Goal: Information Seeking & Learning: Find specific fact

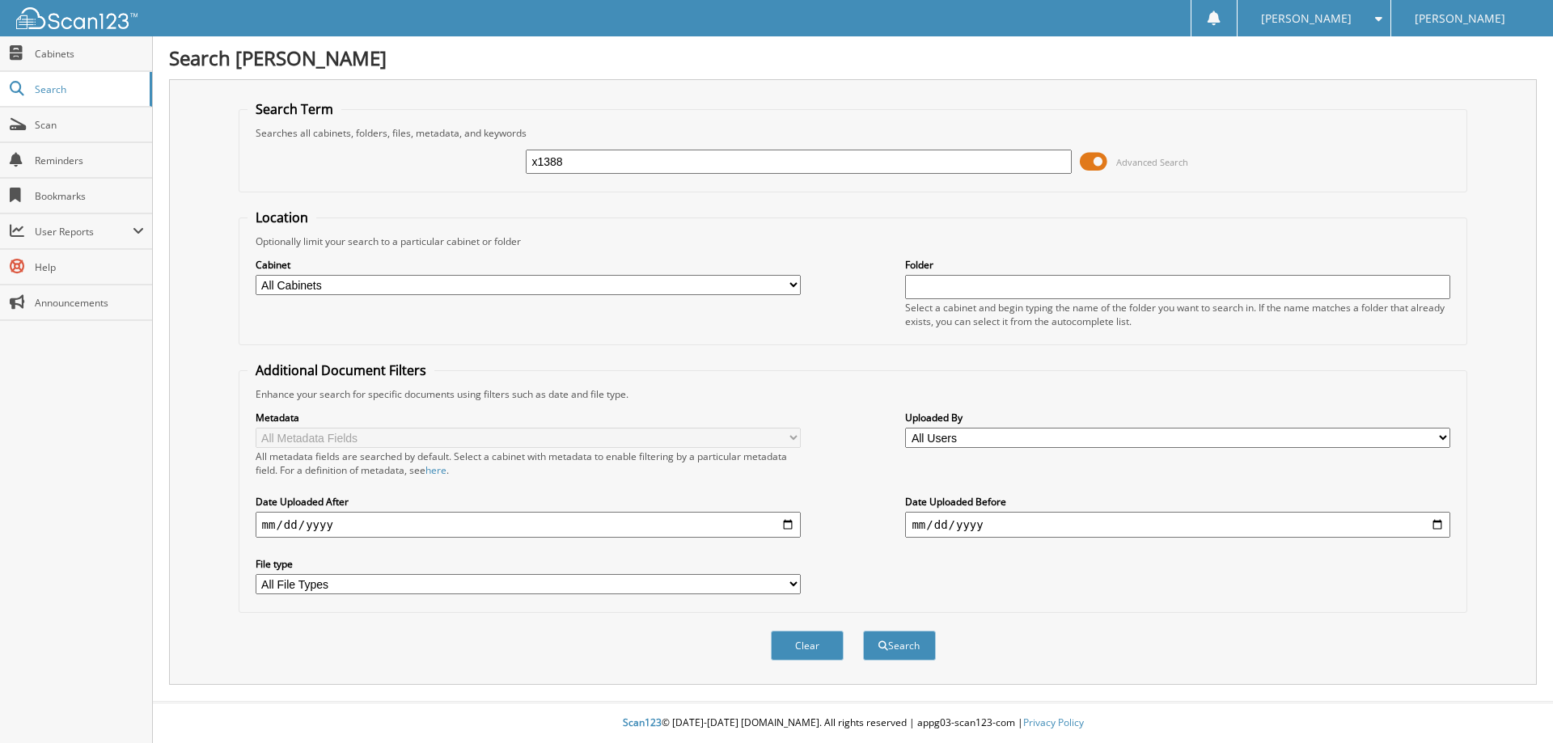
type input "x1388"
click at [863, 631] on button "Search" at bounding box center [899, 646] width 73 height 30
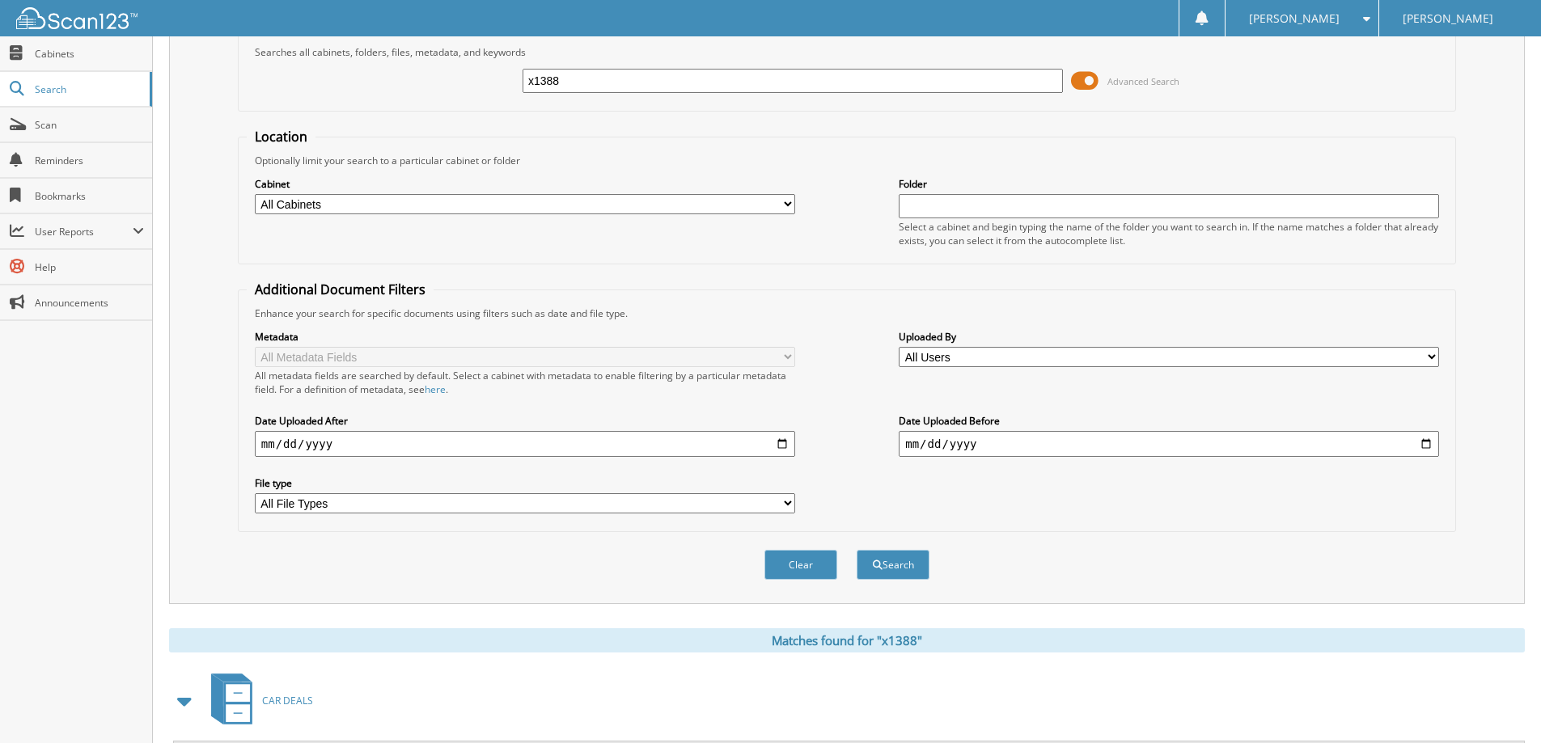
scroll to position [324, 0]
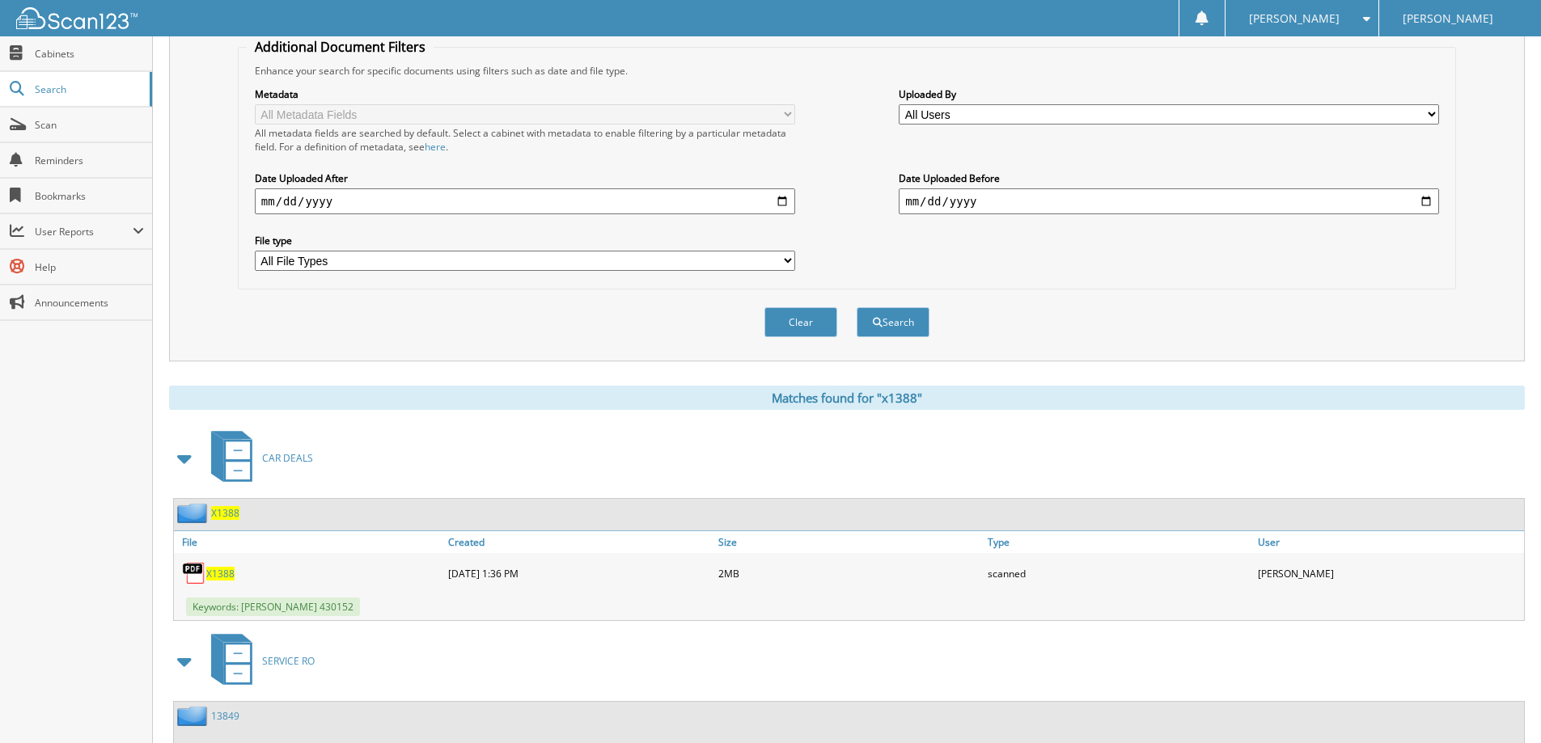
click at [222, 572] on span "X1388" at bounding box center [220, 574] width 28 height 14
click at [1359, 4] on div "[PERSON_NAME]" at bounding box center [1302, 18] width 137 height 36
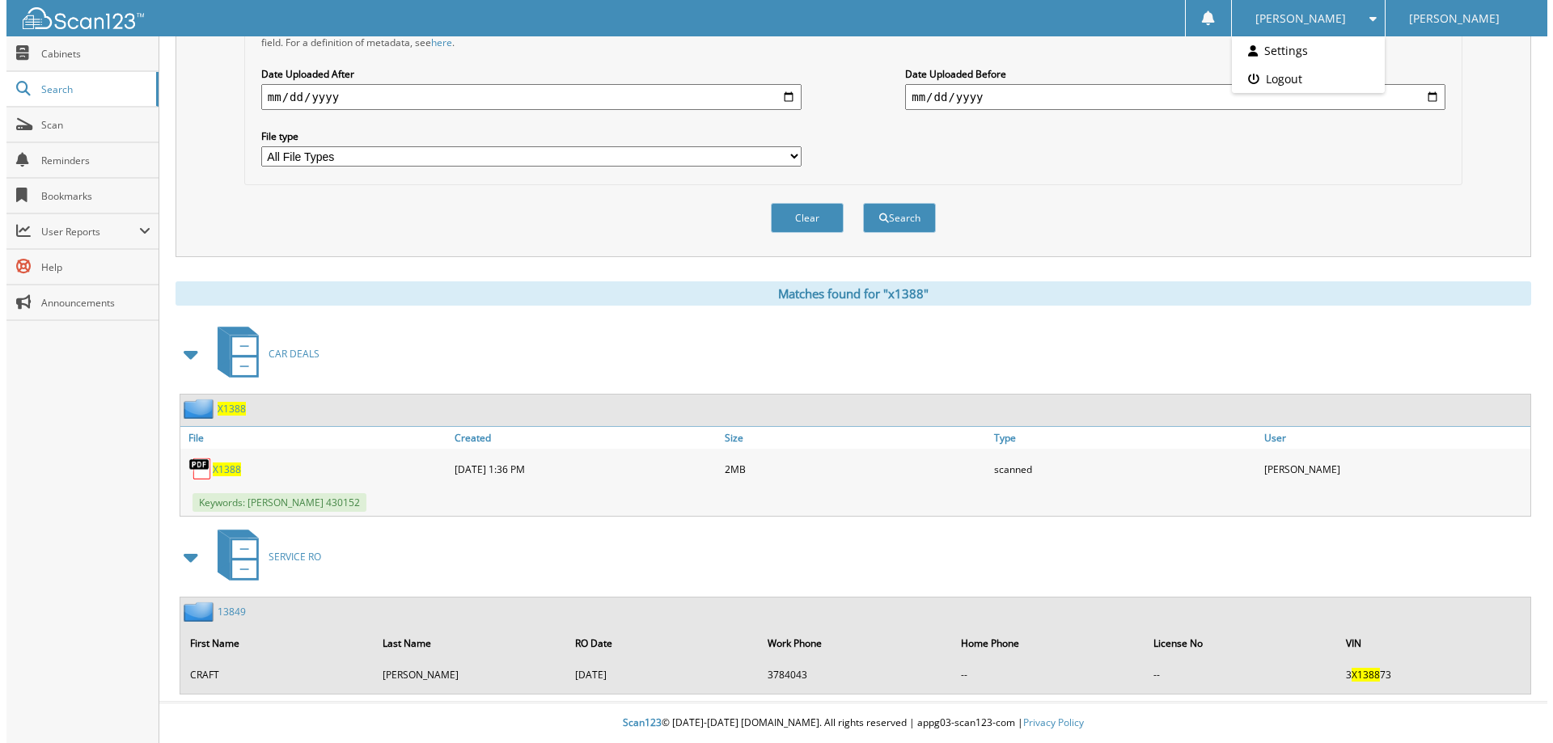
scroll to position [0, 0]
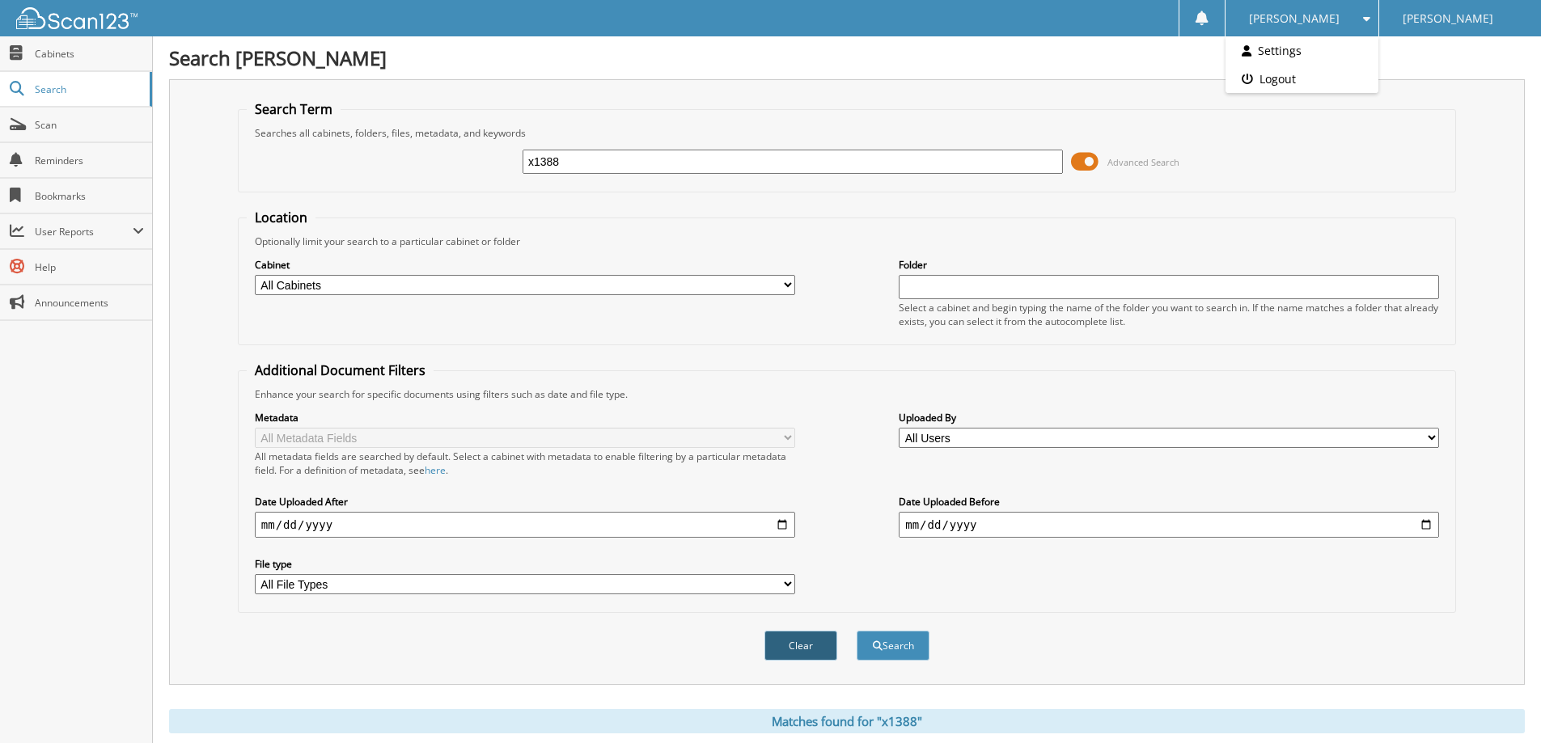
click at [824, 647] on button "Clear" at bounding box center [800, 646] width 73 height 30
